Goal: Navigation & Orientation: Find specific page/section

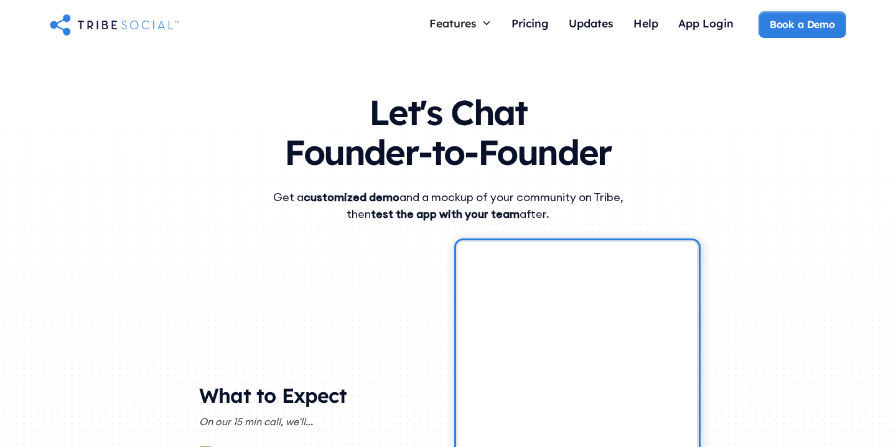
click at [126, 42] on div "Features Courses Guide members with step-by-step teaching Live Call Launch call…" at bounding box center [448, 25] width 896 height 50
click at [120, 19] on img "home" at bounding box center [114, 24] width 129 height 25
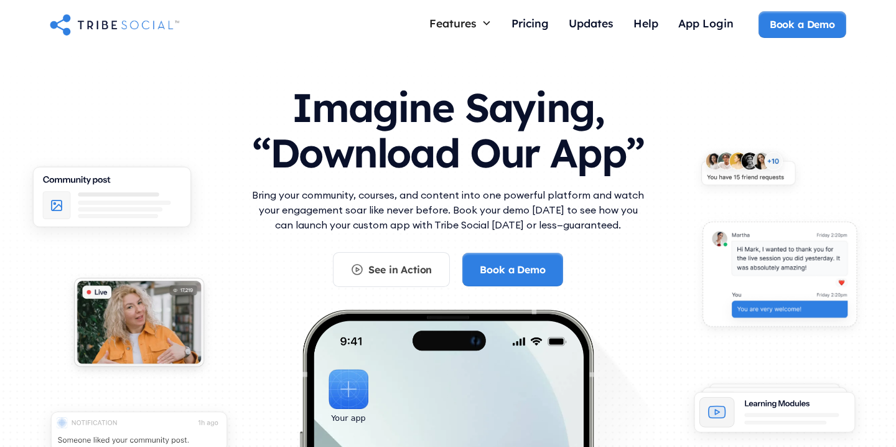
drag, startPoint x: 735, startPoint y: 70, endPoint x: 653, endPoint y: 58, distance: 83.5
click at [653, 58] on div "Imagine Saying, “Download Our App” Bring your community, courses, and content i…" at bounding box center [448, 330] width 896 height 561
click at [647, 30] on div "Help" at bounding box center [645, 24] width 25 height 27
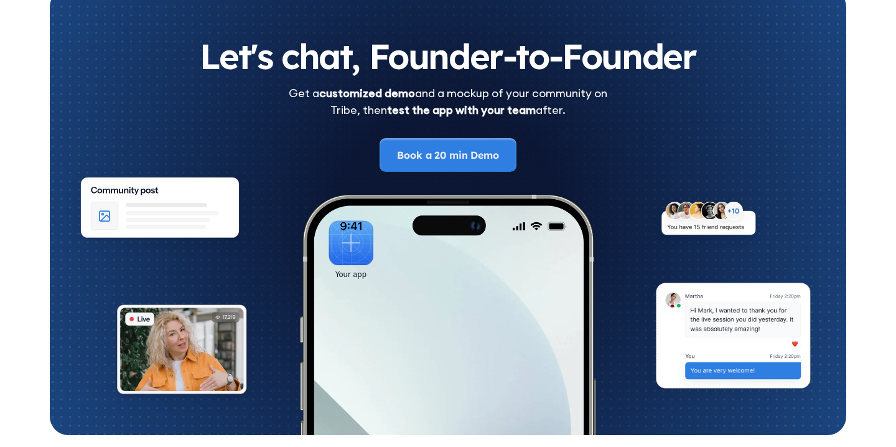
scroll to position [3384, 0]
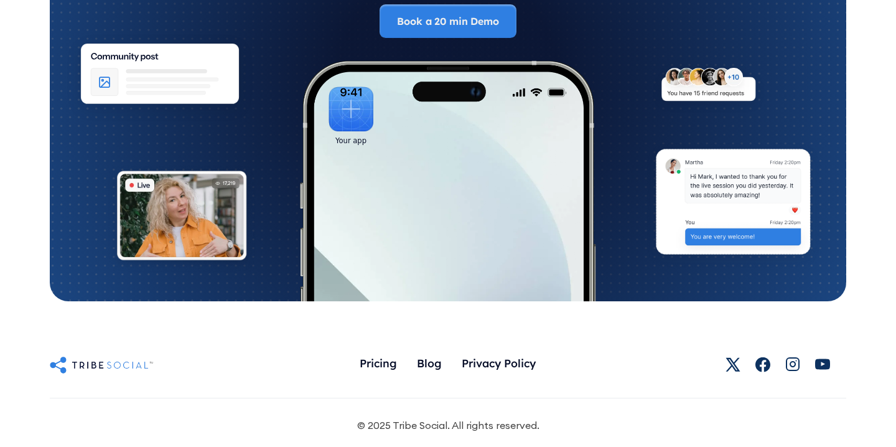
drag, startPoint x: 609, startPoint y: 142, endPoint x: 597, endPoint y: 342, distance: 200.7
click at [597, 351] on div "Pricing Blog Privacy Policy Twitter TribeSocial Facebook Tribesocial Facebook T…" at bounding box center [448, 364] width 796 height 27
